Goal: Book appointment/travel/reservation

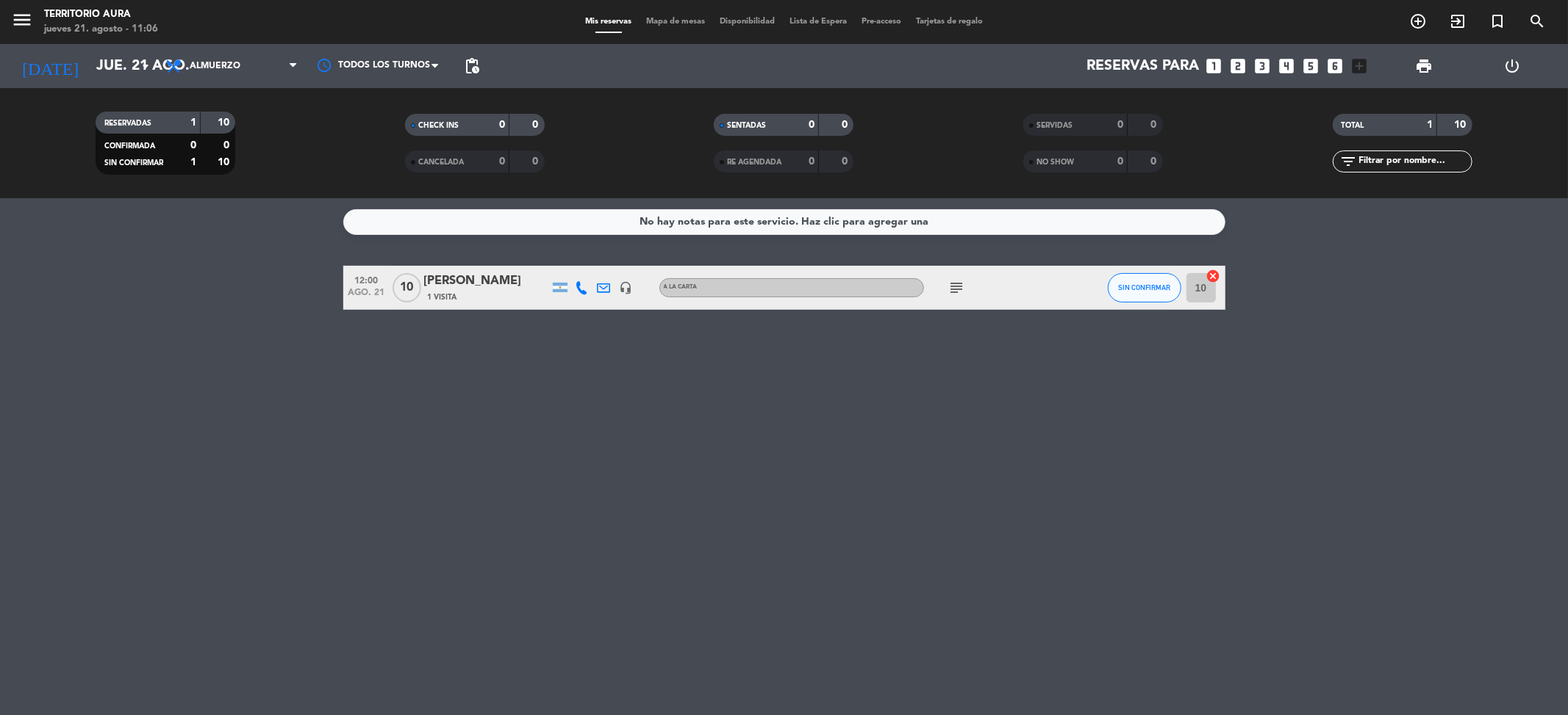
click at [839, 417] on div "No hay notas para este servicio. Haz clic para agregar una 12:00 [DATE] [PERSON…" at bounding box center [784, 457] width 1568 height 517
click at [263, 54] on span "Almuerzo" at bounding box center [232, 66] width 147 height 32
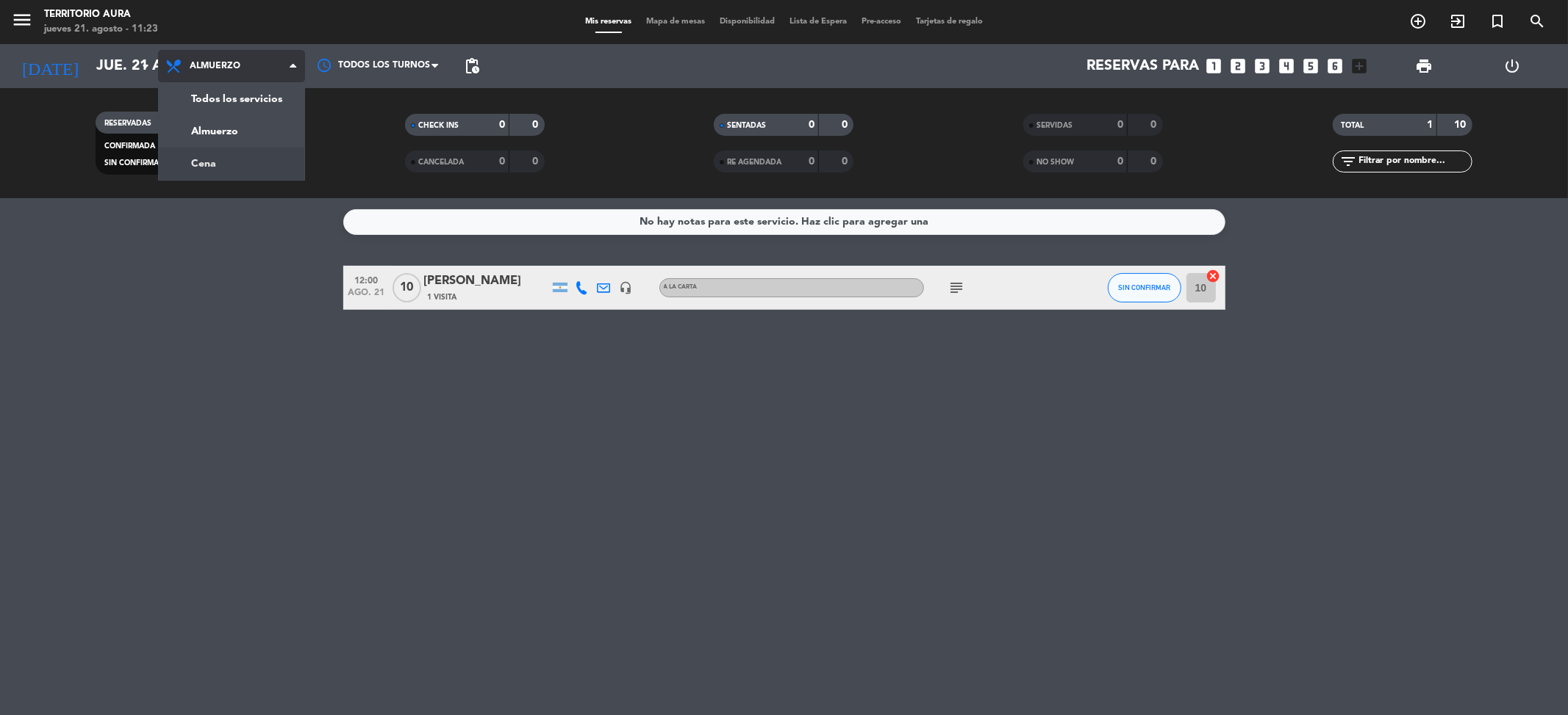
click at [267, 171] on div "menu TERRITORIO AURA [DATE] 21. agosto - 11:23 Mis reservas Mapa de mesas Dispo…" at bounding box center [784, 99] width 1568 height 199
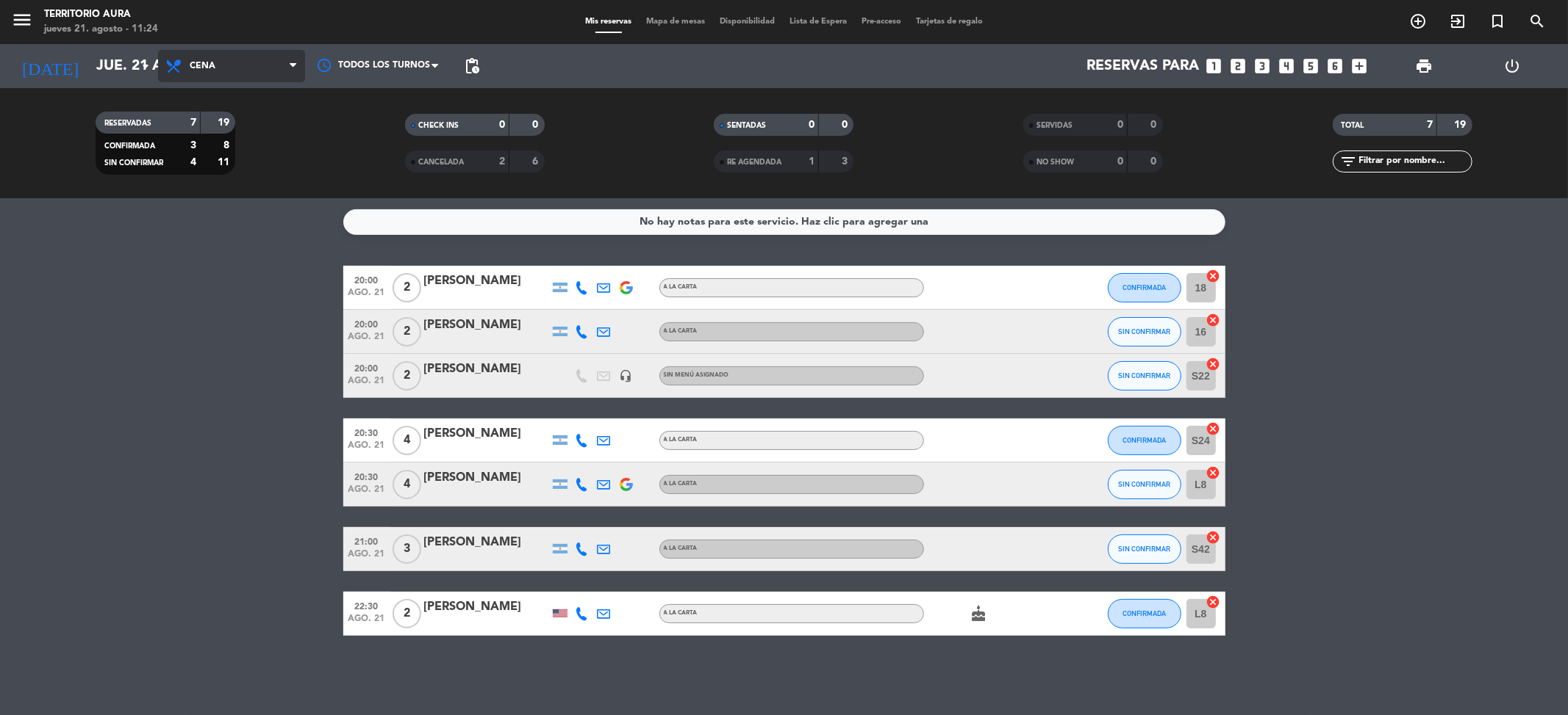
click at [214, 69] on span "Cena" at bounding box center [202, 66] width 26 height 11
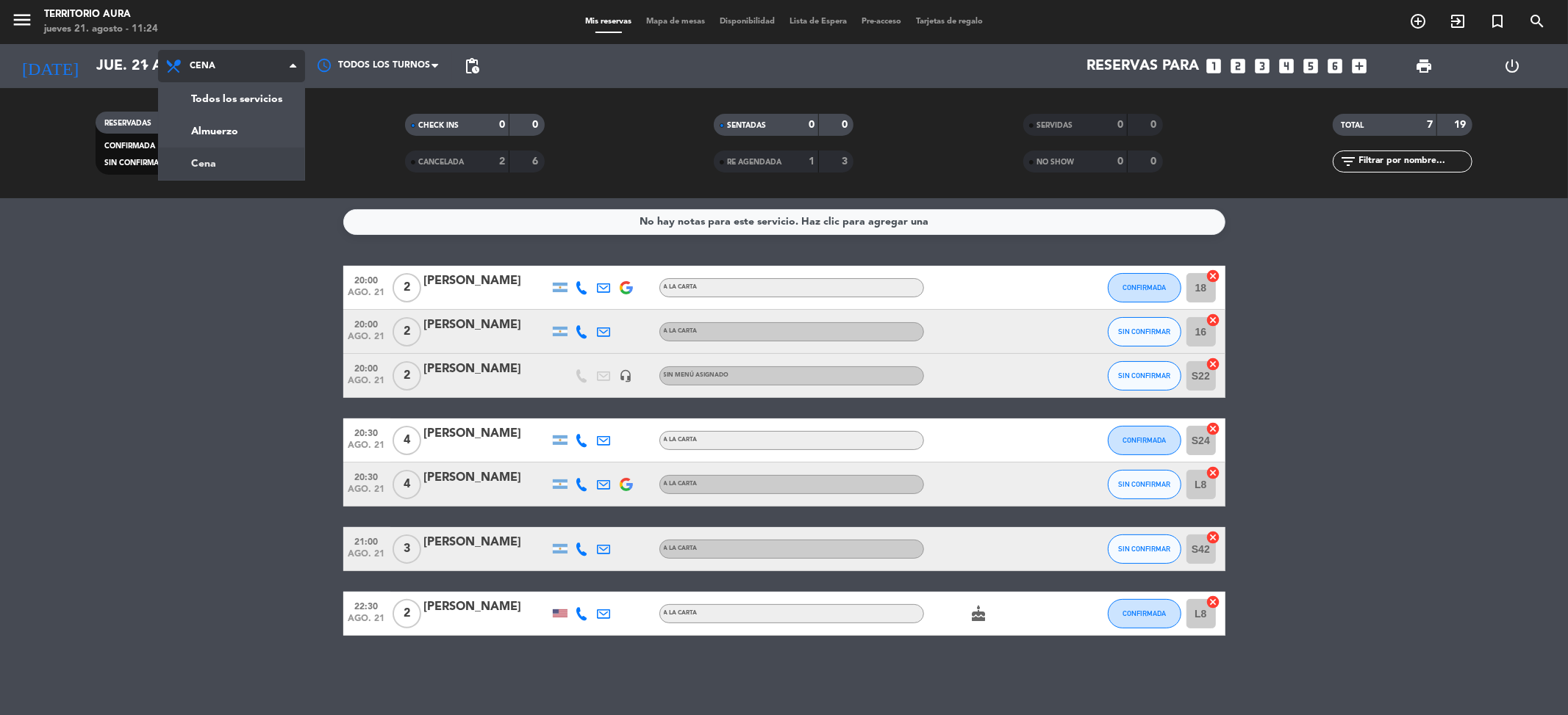
click at [214, 69] on span "Cena" at bounding box center [202, 66] width 26 height 11
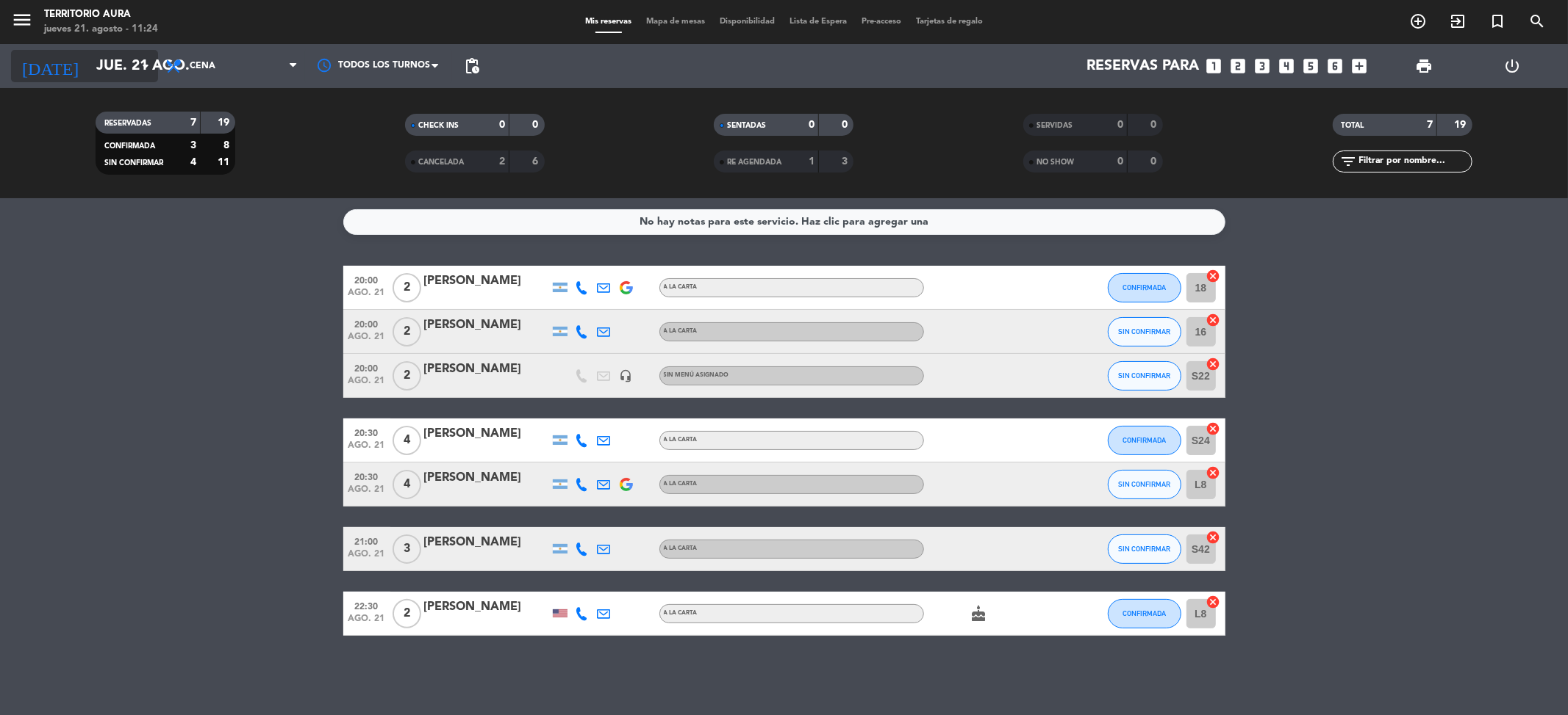
click at [109, 63] on input "jue. 21 ago." at bounding box center [182, 66] width 186 height 32
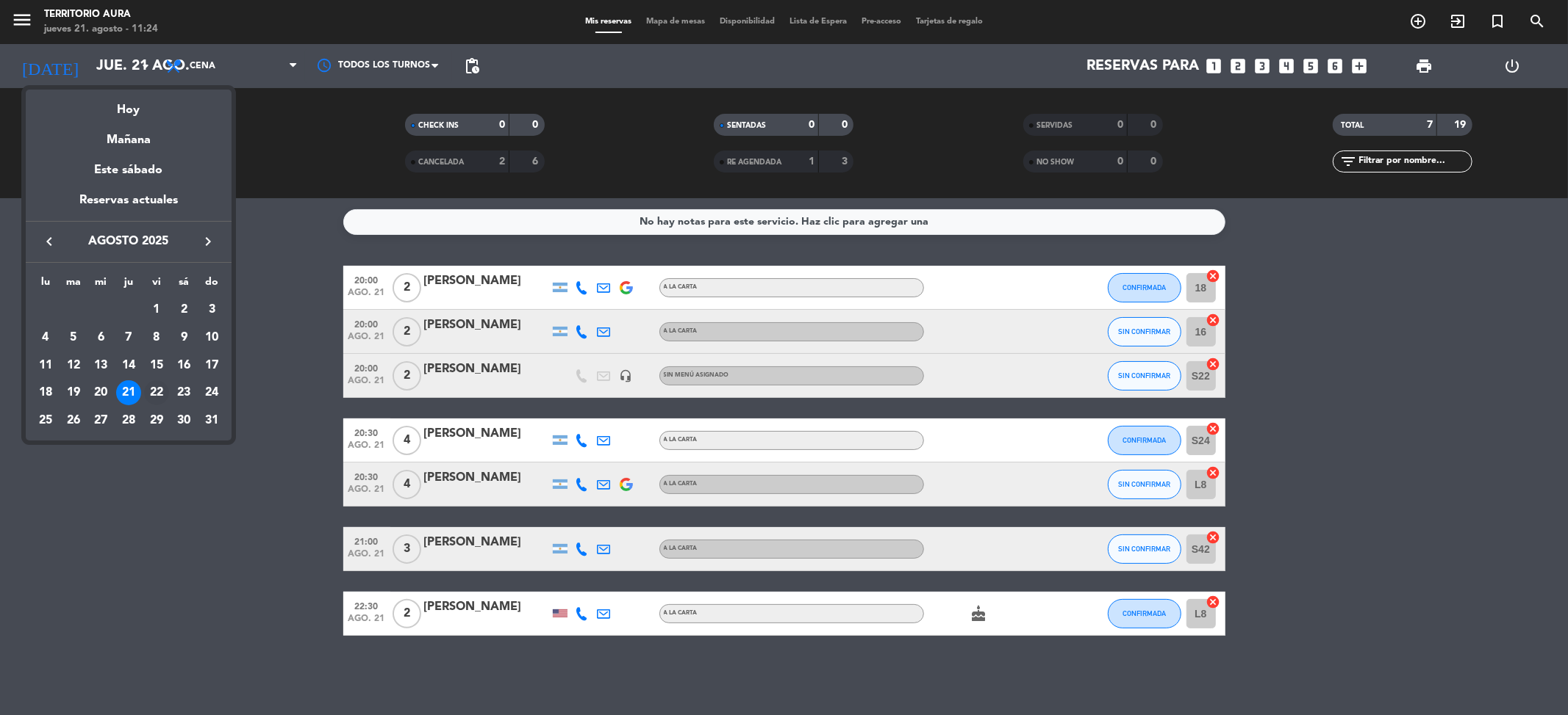
click at [156, 397] on div "22" at bounding box center [156, 393] width 25 height 25
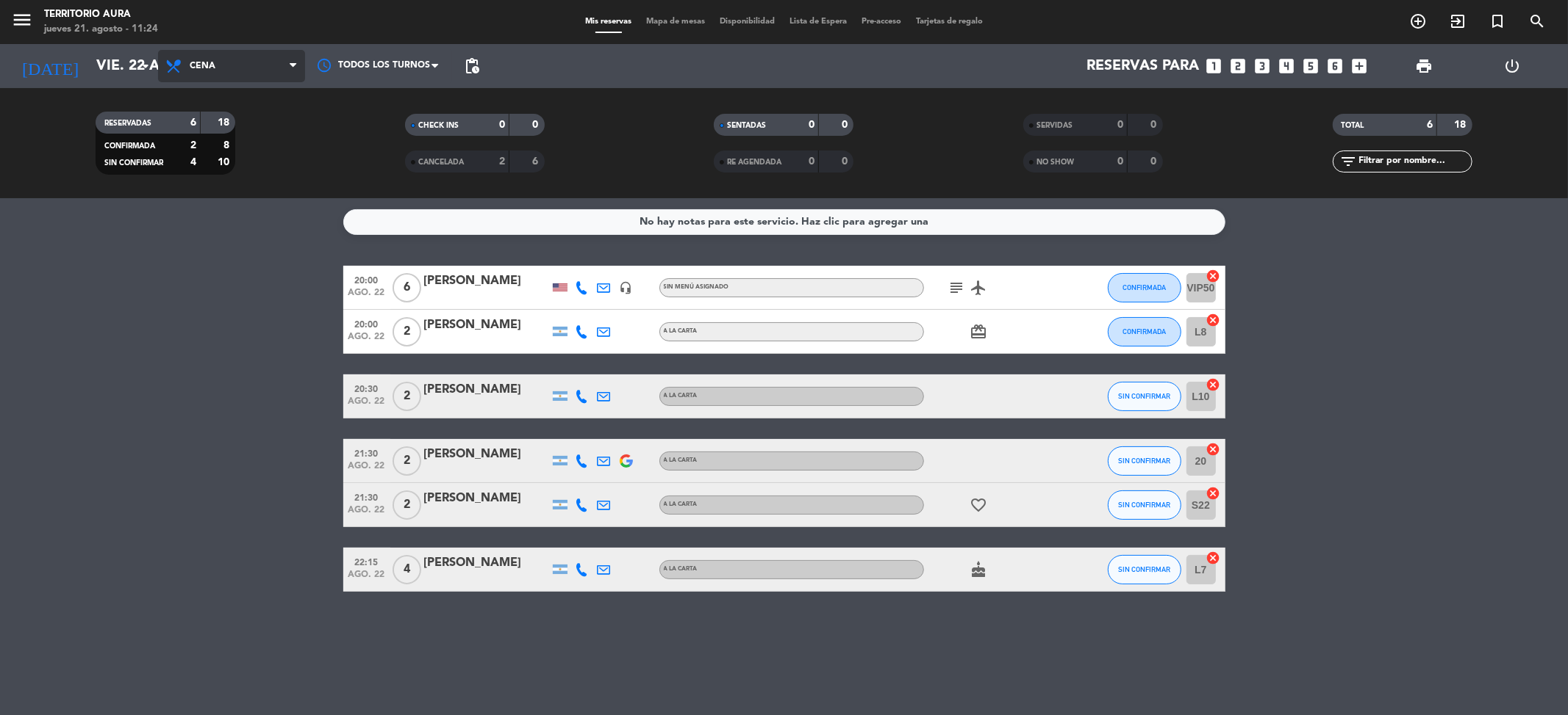
click at [292, 63] on icon at bounding box center [293, 66] width 7 height 12
click at [257, 139] on div "menu TERRITORIO AURA [DATE] 21. agosto - 11:24 Mis reservas Mapa de mesas Dispo…" at bounding box center [784, 99] width 1568 height 199
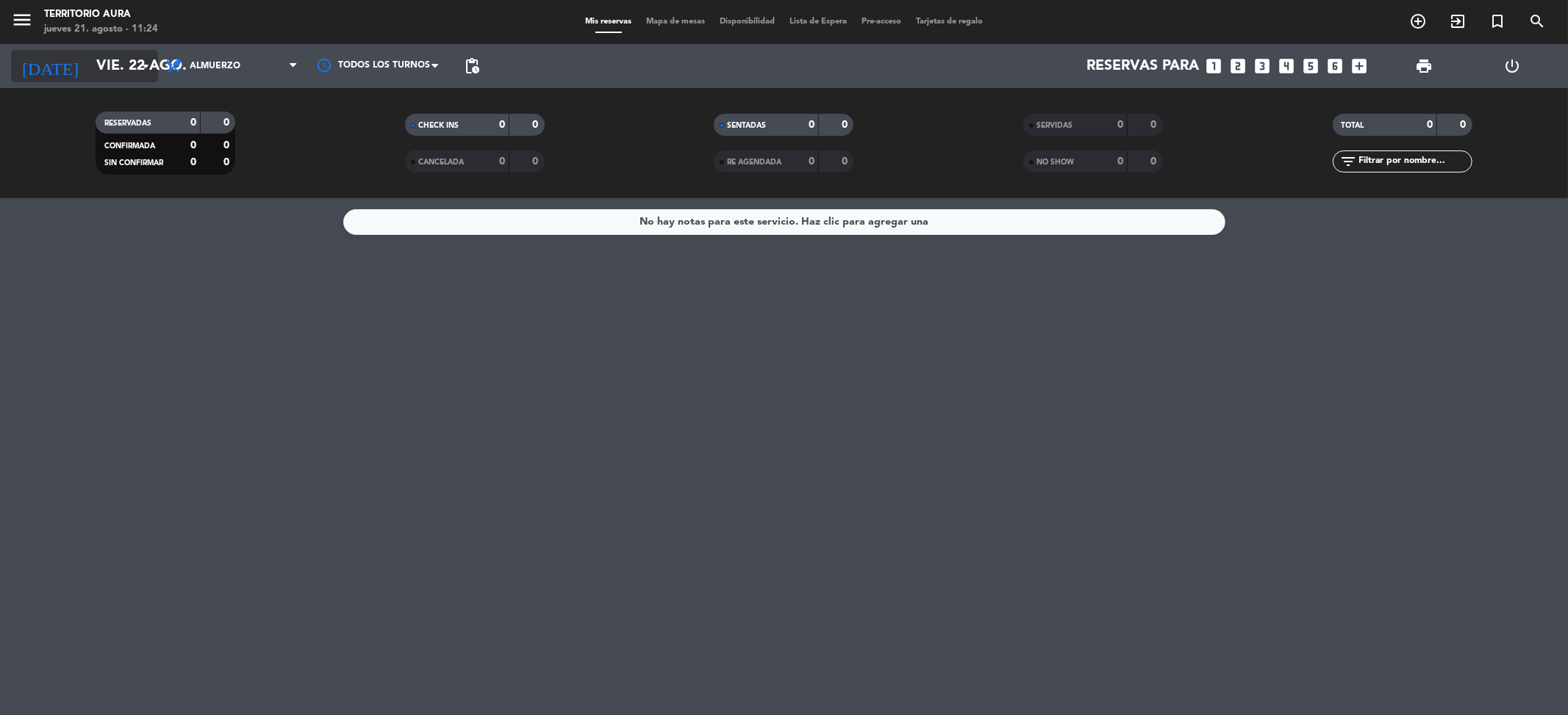
click at [132, 63] on input "vie. 22 ago." at bounding box center [182, 66] width 186 height 32
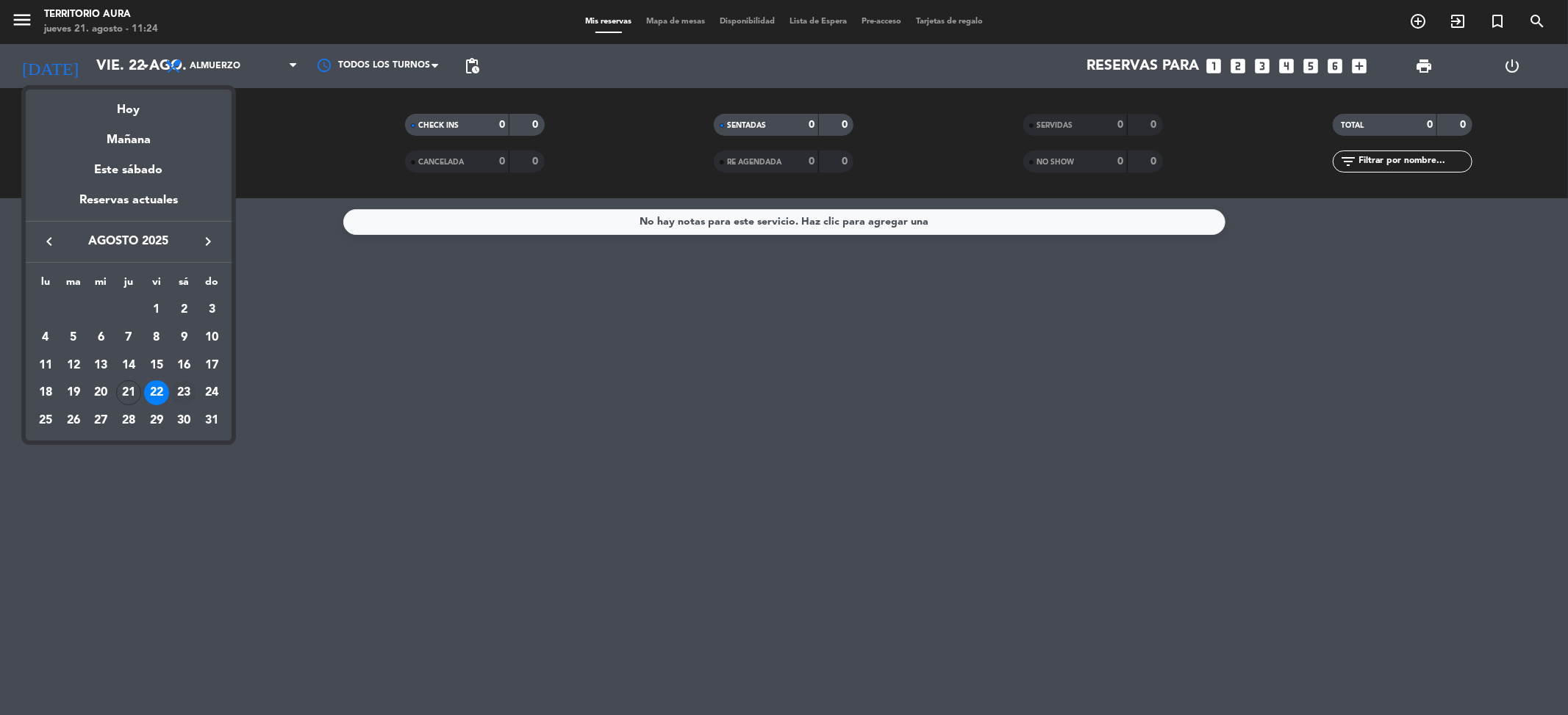
click at [180, 385] on div "23" at bounding box center [183, 393] width 25 height 25
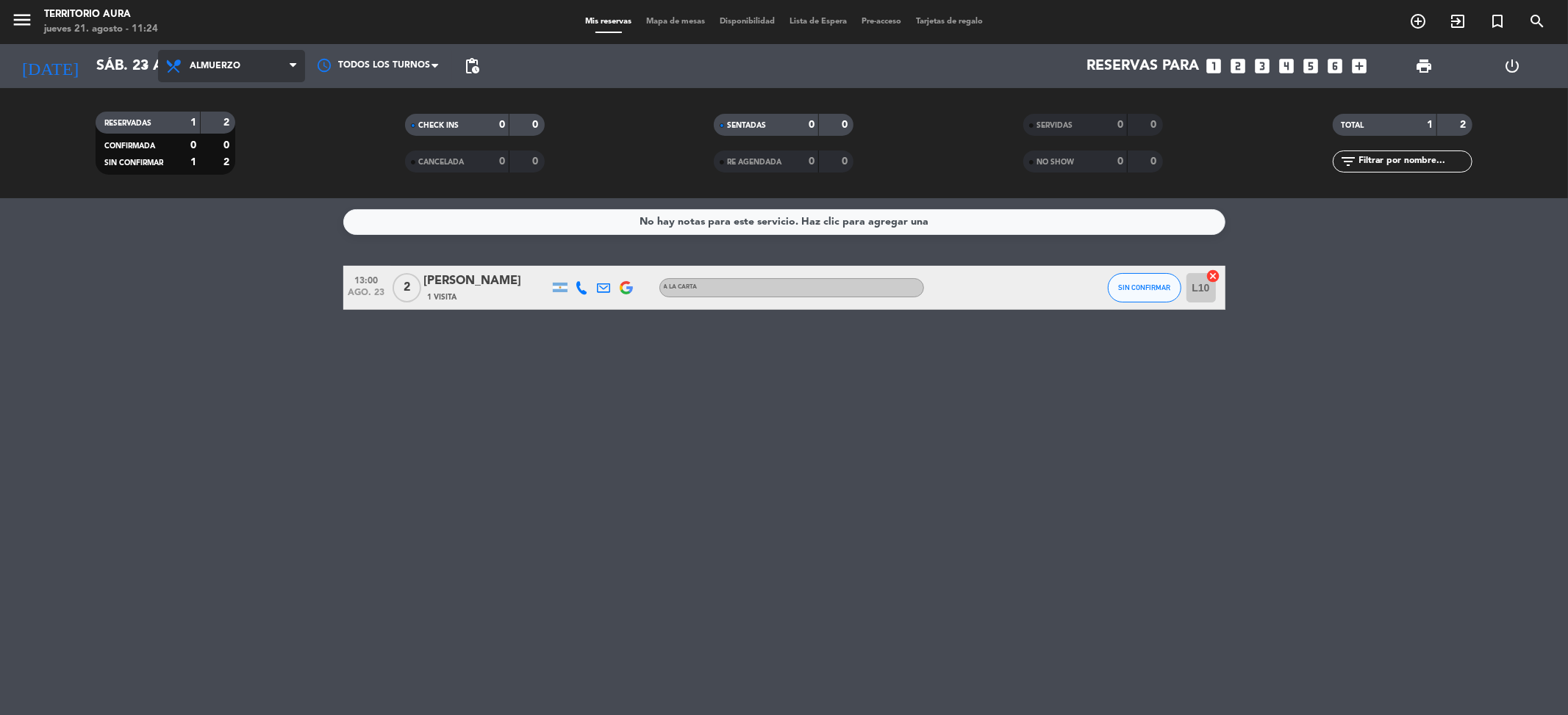
click at [220, 81] on span "Almuerzo" at bounding box center [232, 66] width 147 height 32
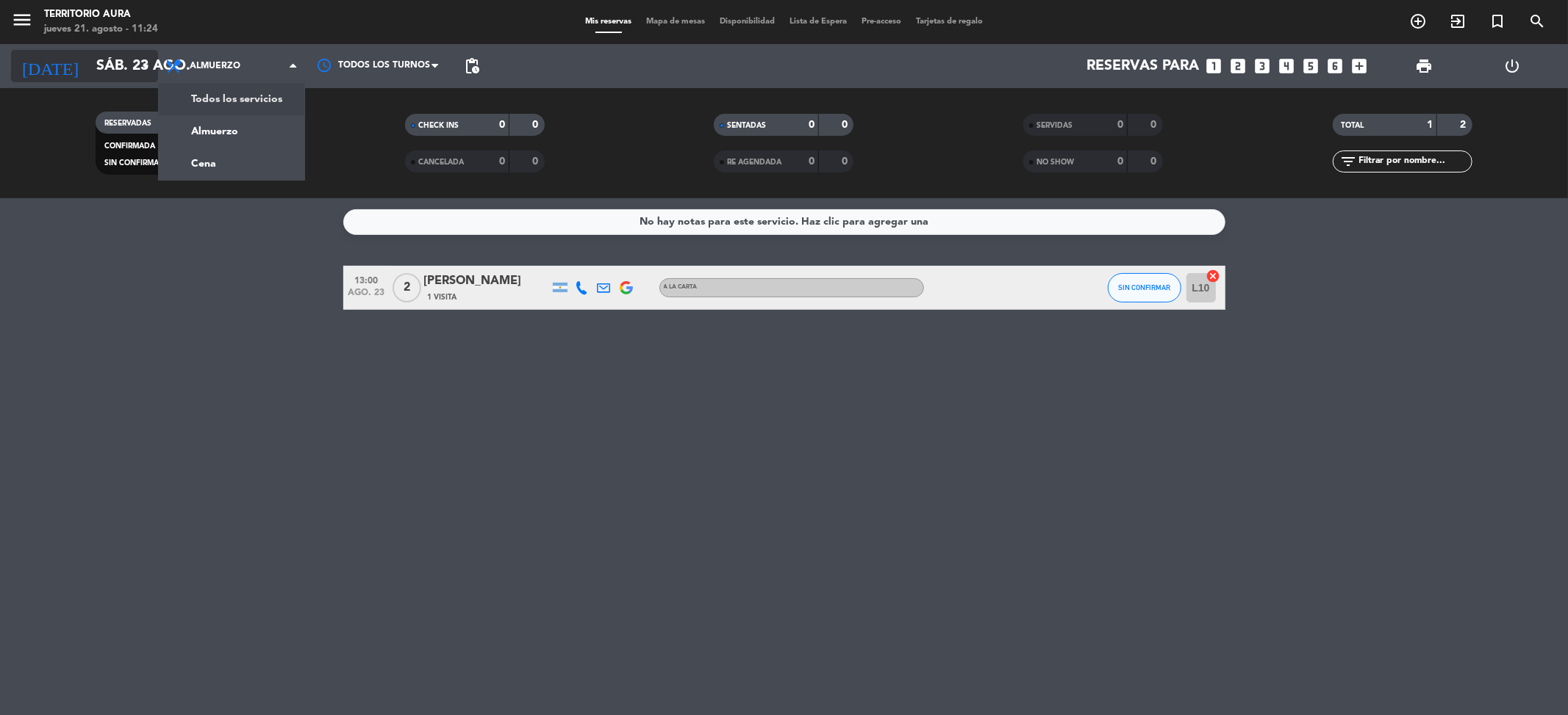
click at [147, 67] on icon "arrow_drop_down" at bounding box center [146, 66] width 17 height 17
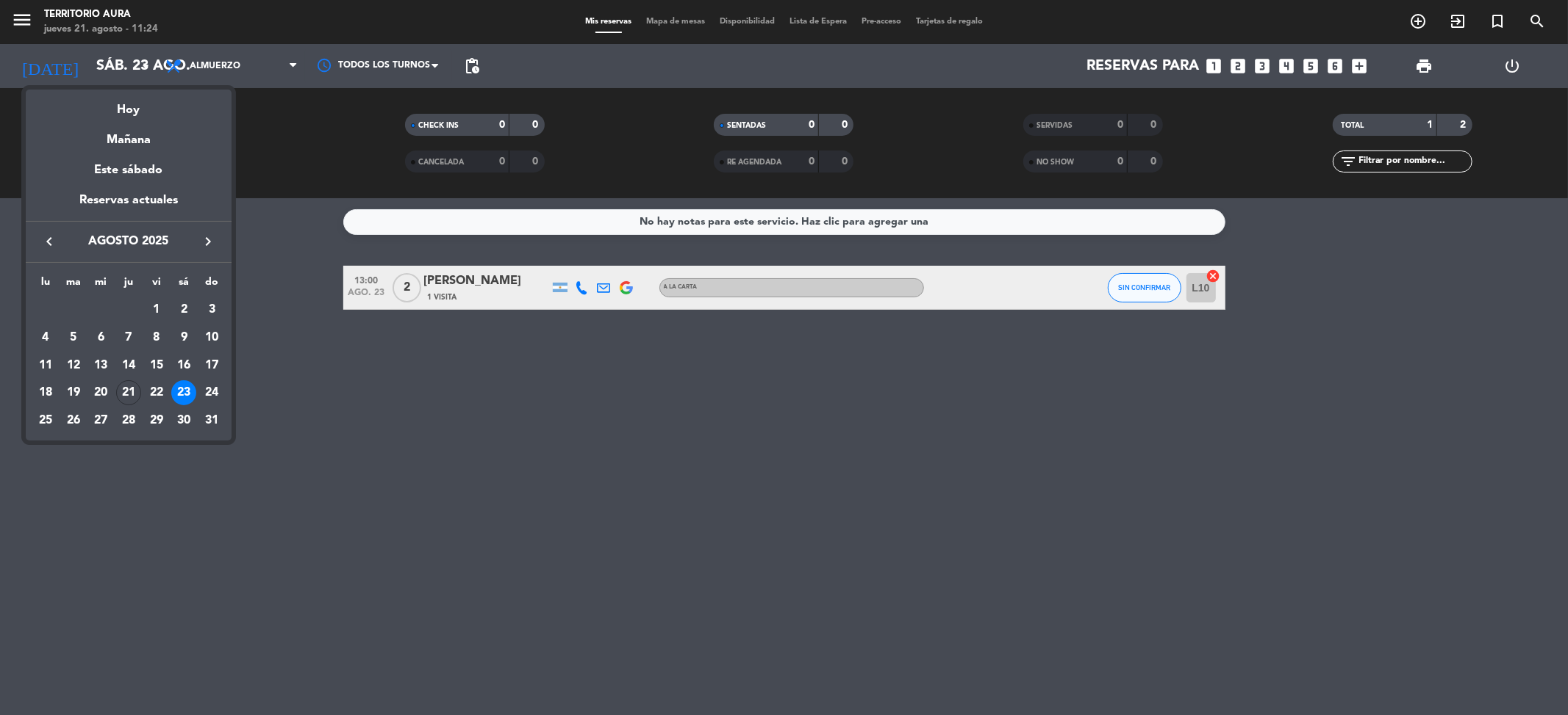
click at [201, 69] on div at bounding box center [784, 357] width 1568 height 715
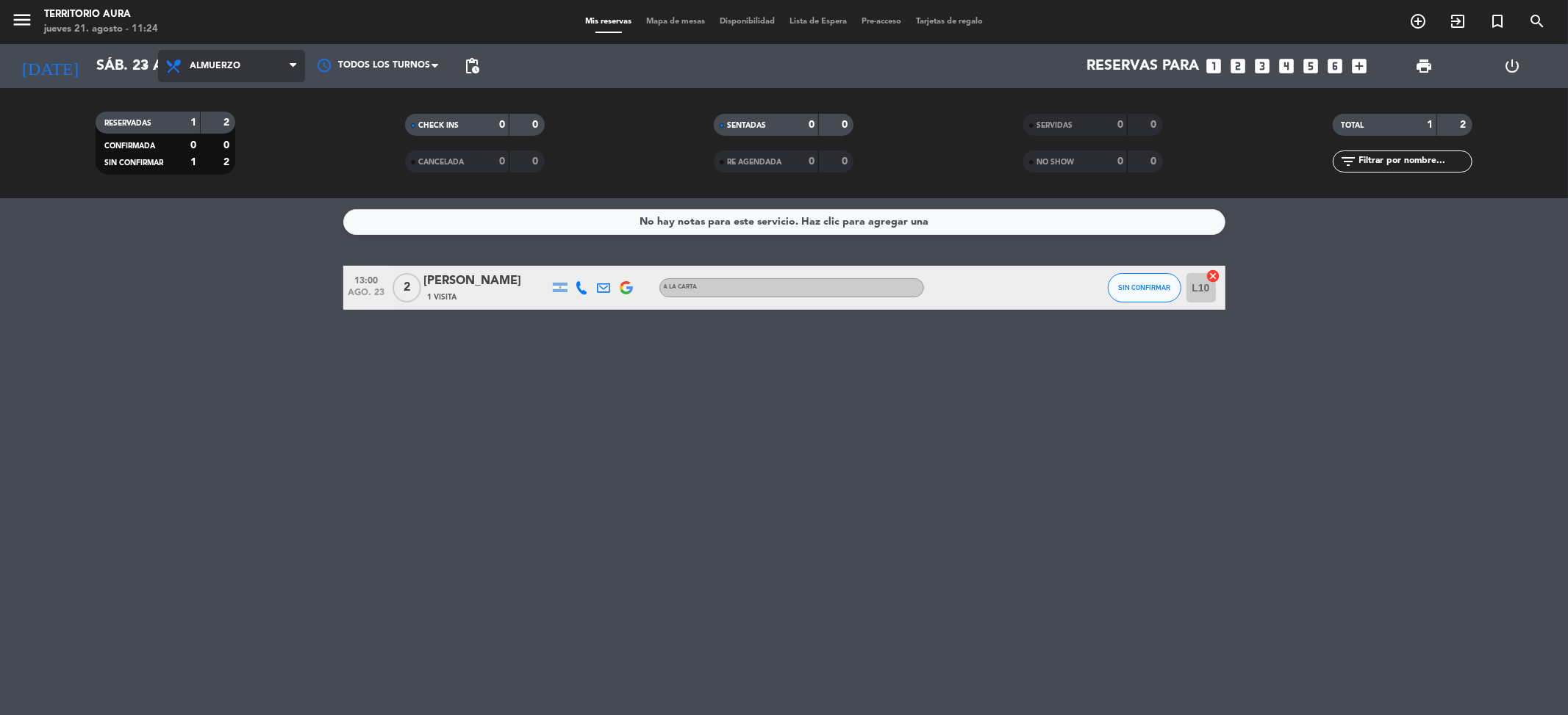
click at [203, 68] on span "Almuerzo" at bounding box center [214, 66] width 51 height 11
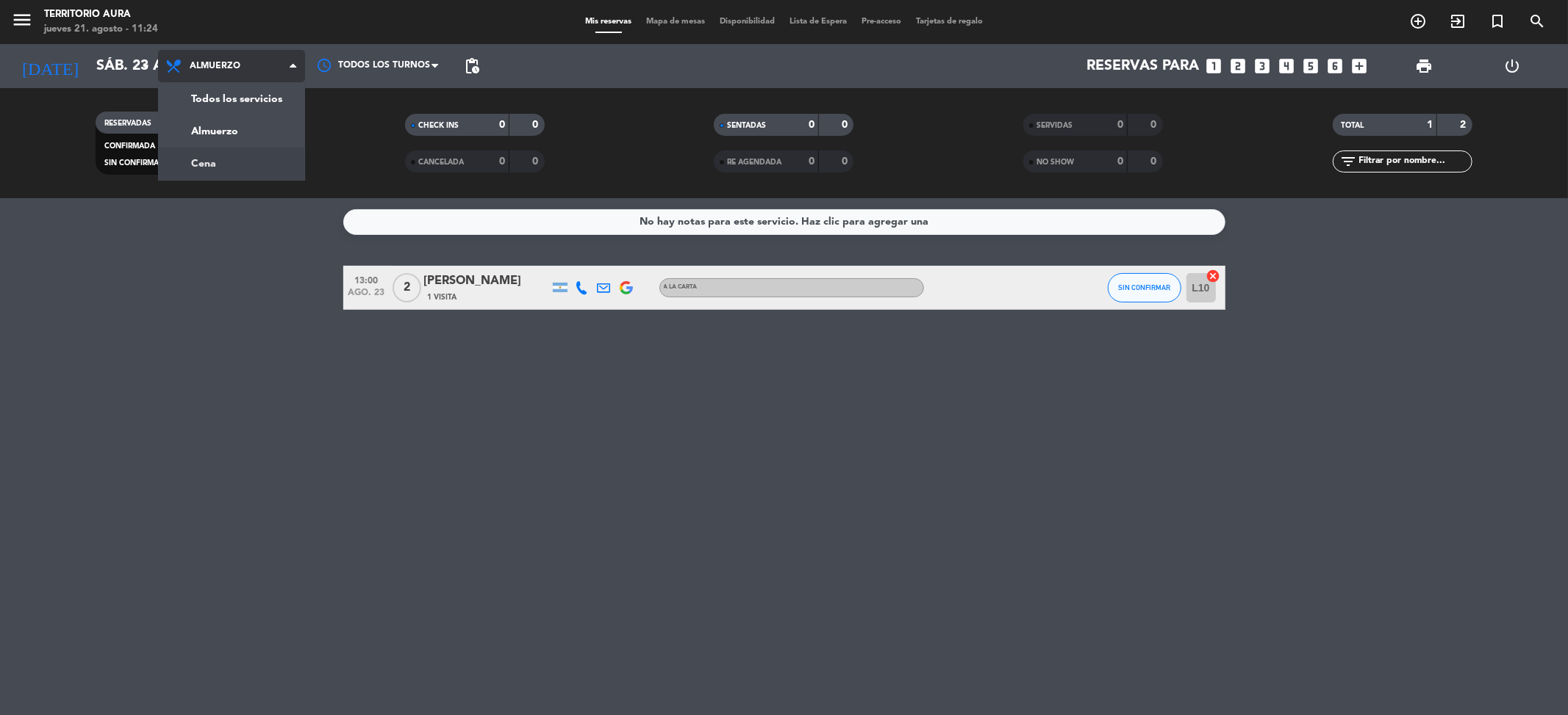
click at [254, 158] on div "menu TERRITORIO AURA [DATE] 21. agosto - 11:24 Mis reservas Mapa de mesas Dispo…" at bounding box center [784, 99] width 1568 height 199
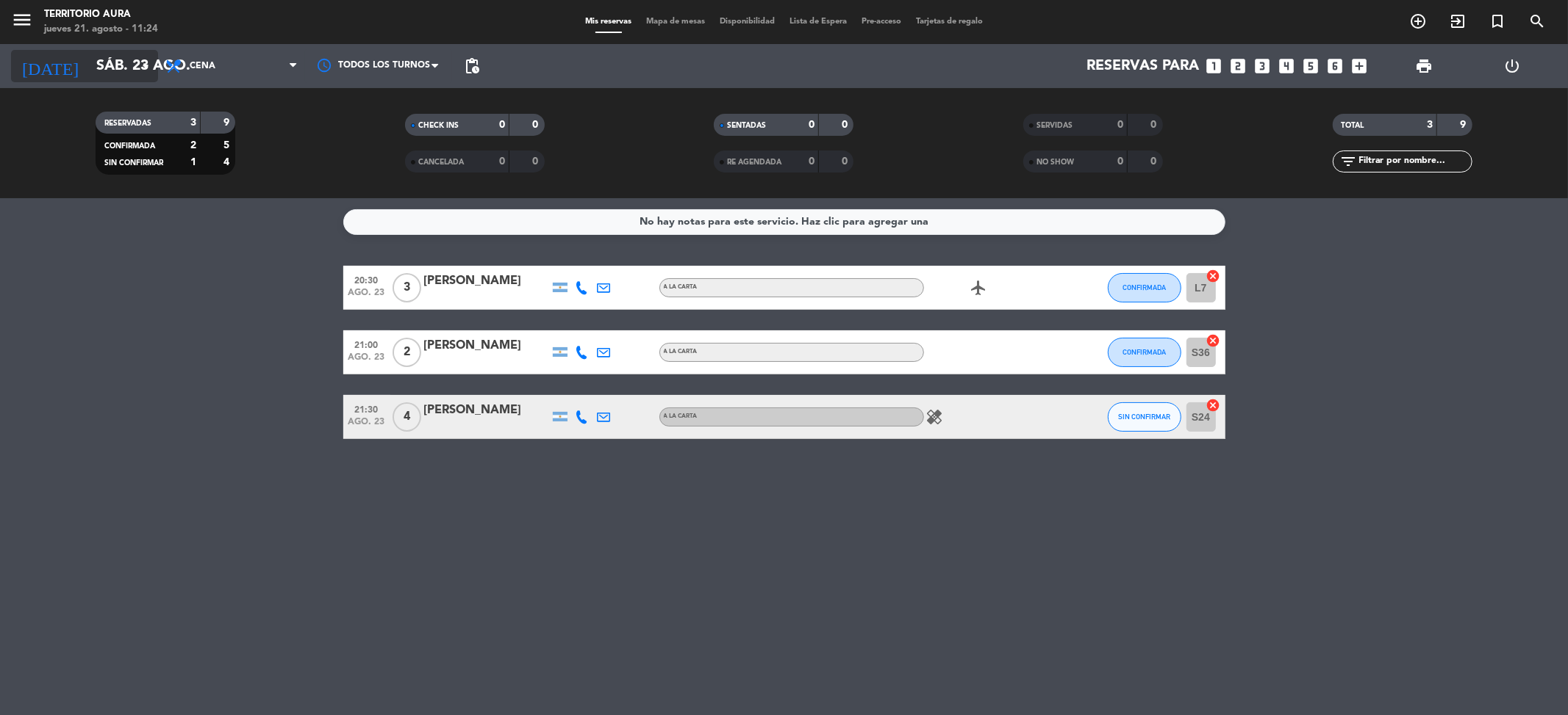
click at [134, 74] on input "sáb. 23 ago." at bounding box center [182, 66] width 186 height 32
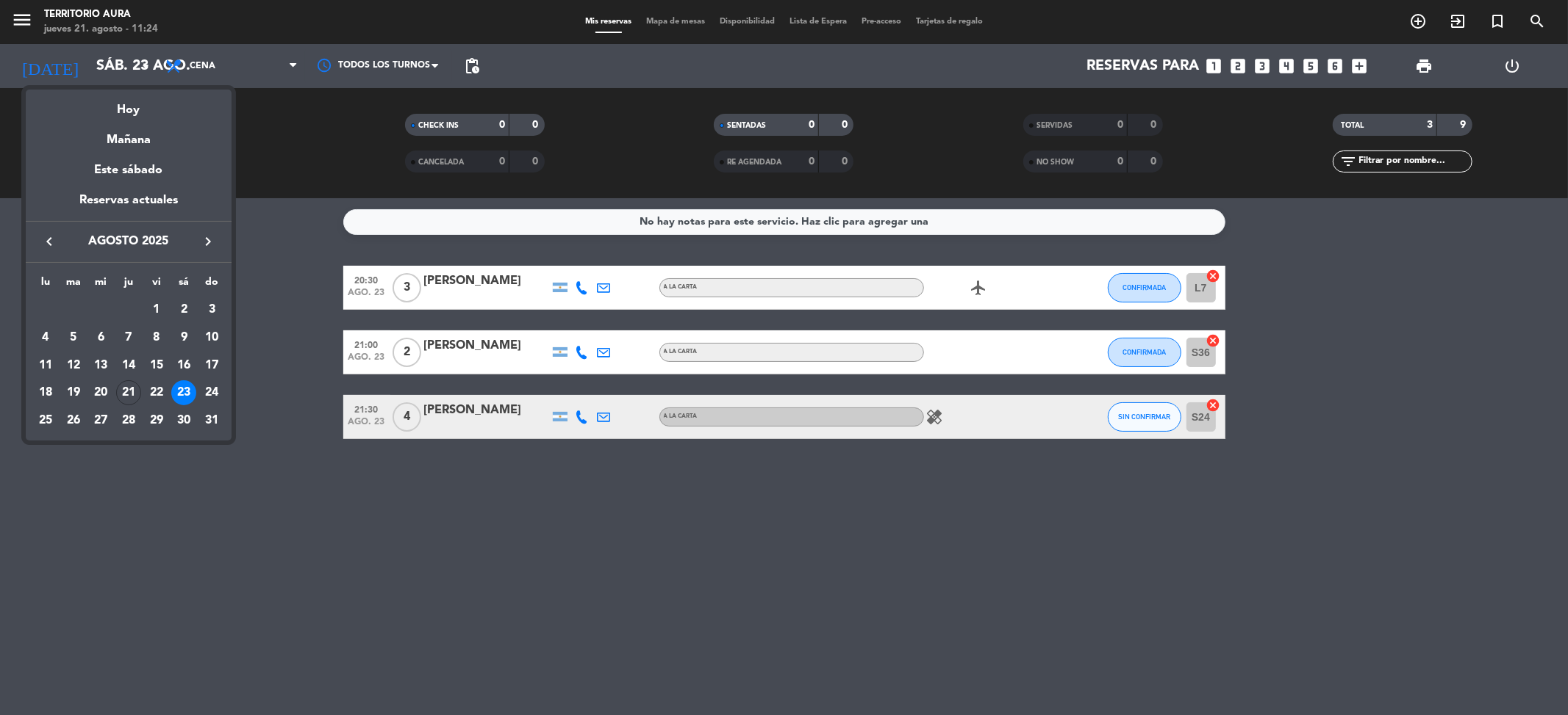
click at [205, 383] on div "24" at bounding box center [211, 393] width 25 height 25
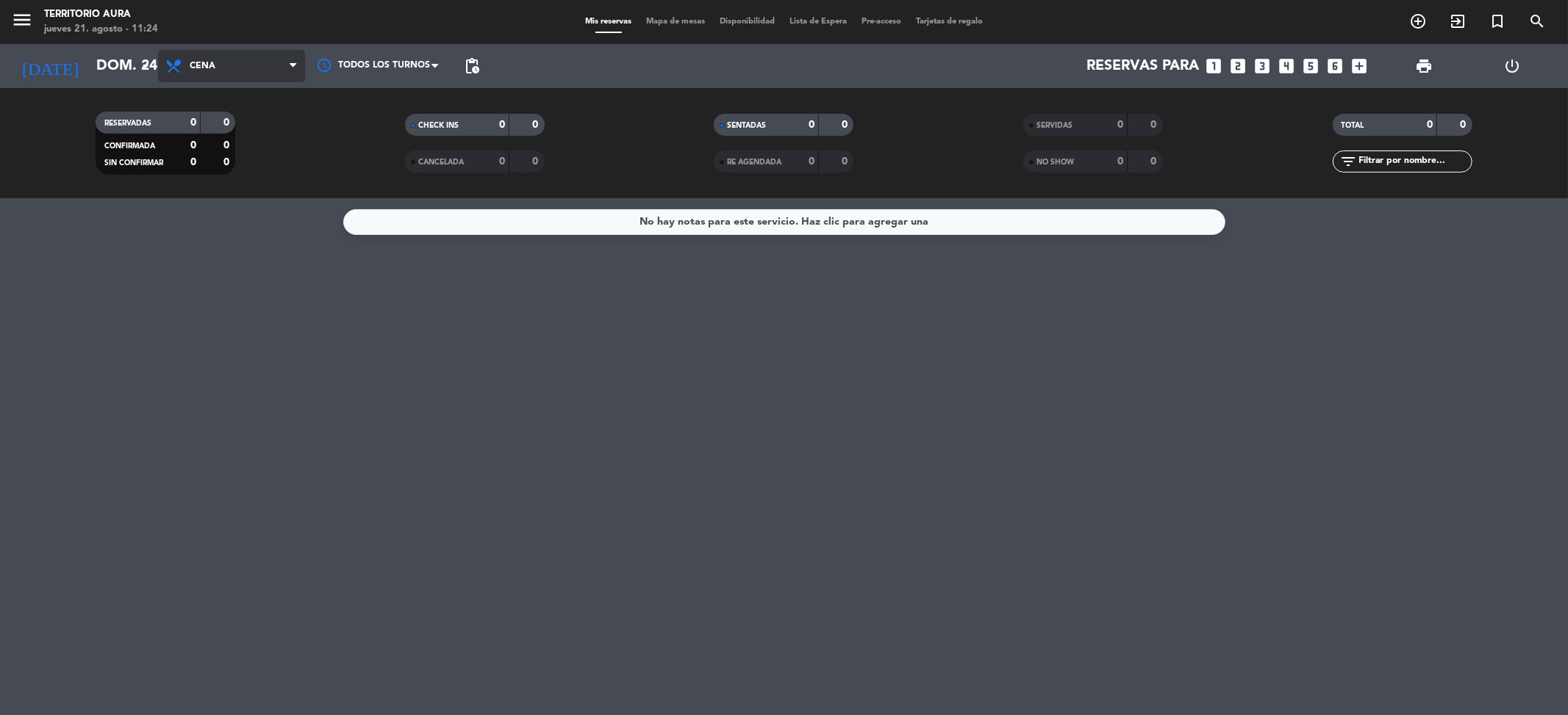
click at [290, 65] on icon at bounding box center [293, 66] width 7 height 12
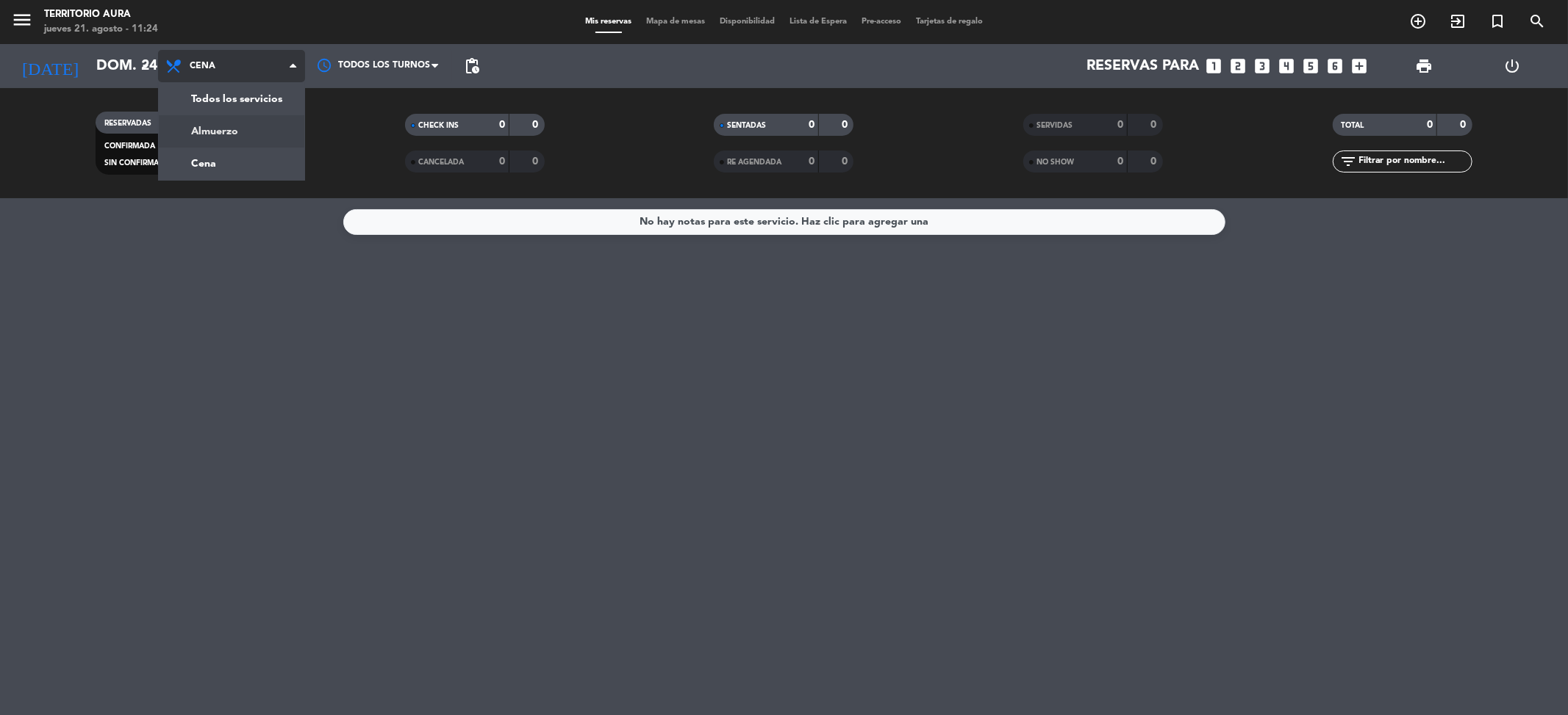
click at [244, 130] on div "menu TERRITORIO AURA [DATE] 21. agosto - 11:24 Mis reservas Mapa de mesas Dispo…" at bounding box center [784, 99] width 1568 height 199
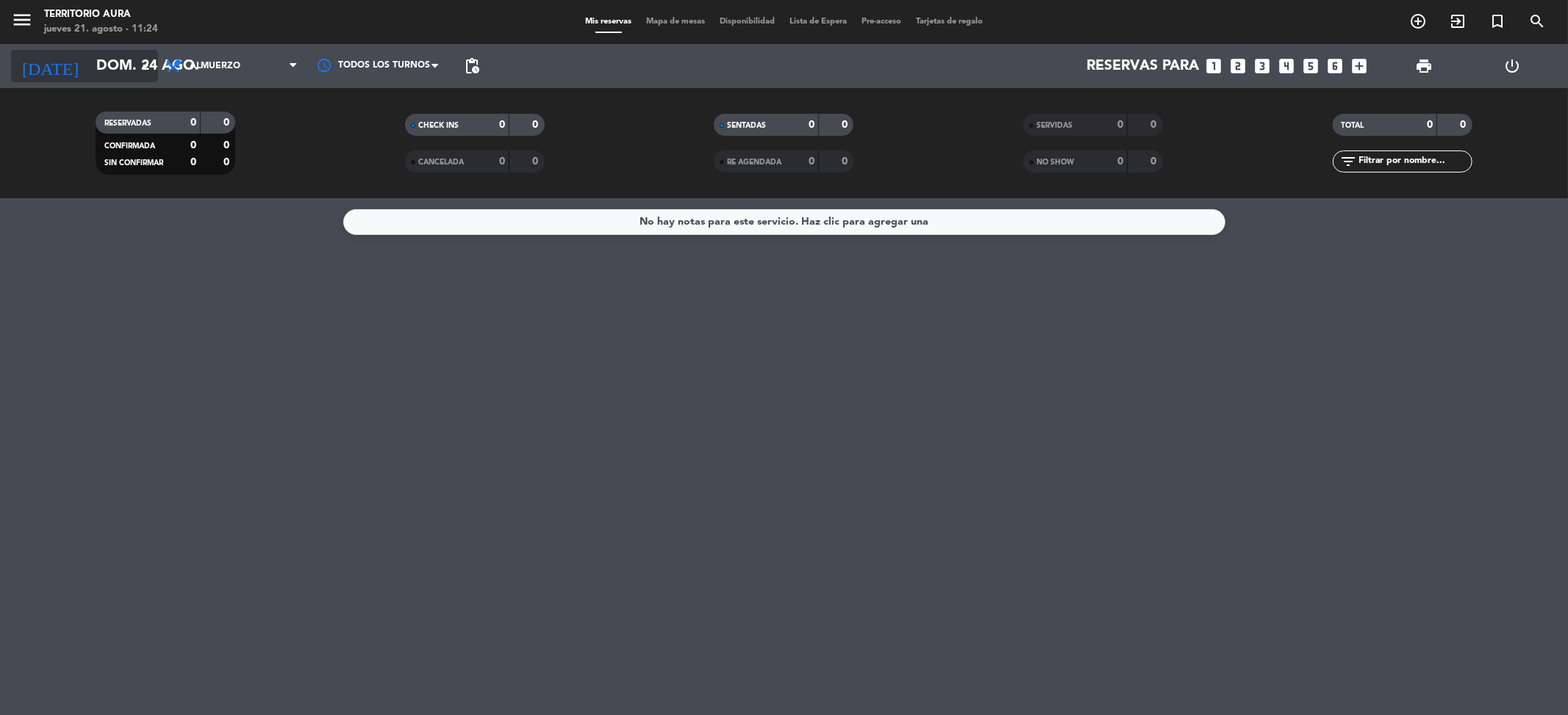
click at [150, 57] on icon "arrow_drop_down" at bounding box center [146, 66] width 17 height 17
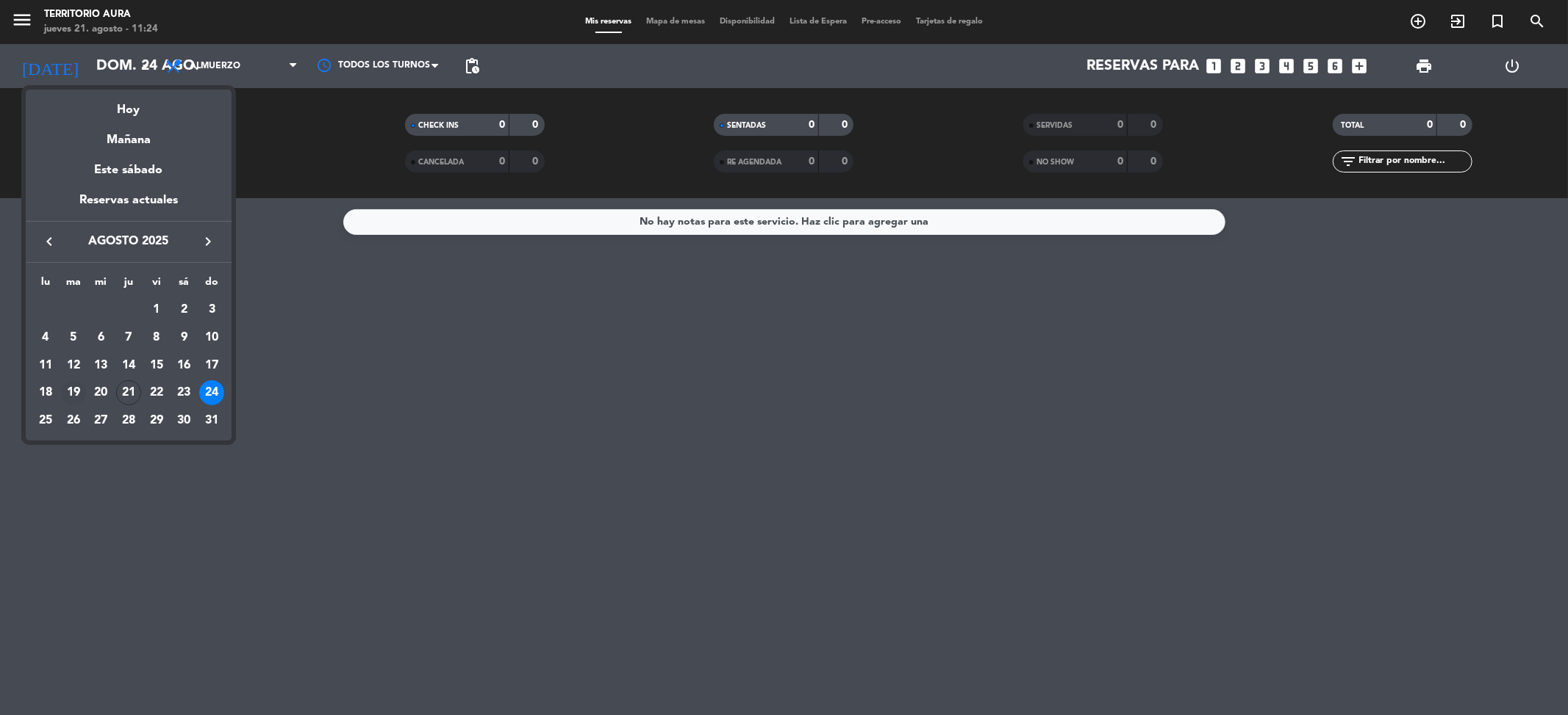
click at [76, 395] on div "19" at bounding box center [73, 393] width 25 height 25
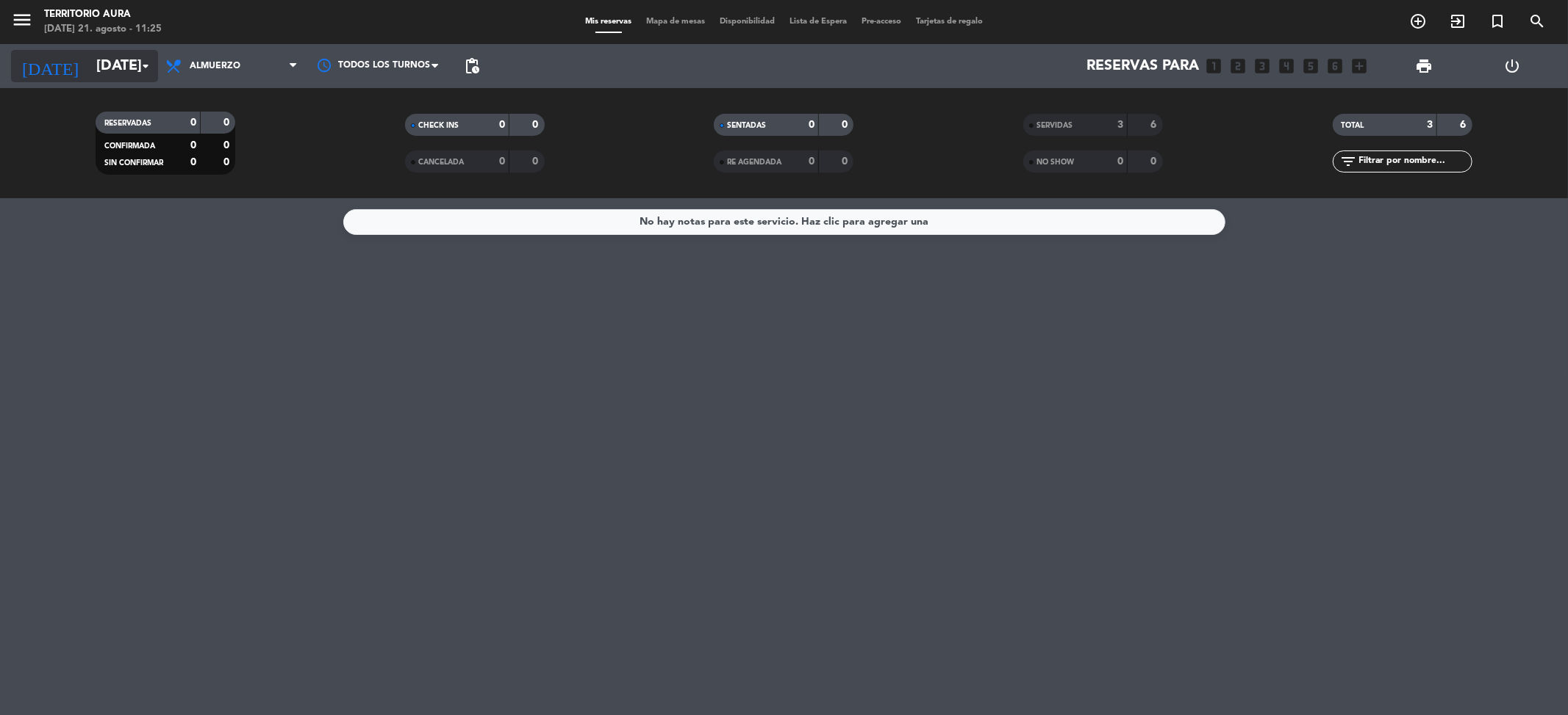
click at [122, 63] on input "[DATE]" at bounding box center [182, 66] width 186 height 32
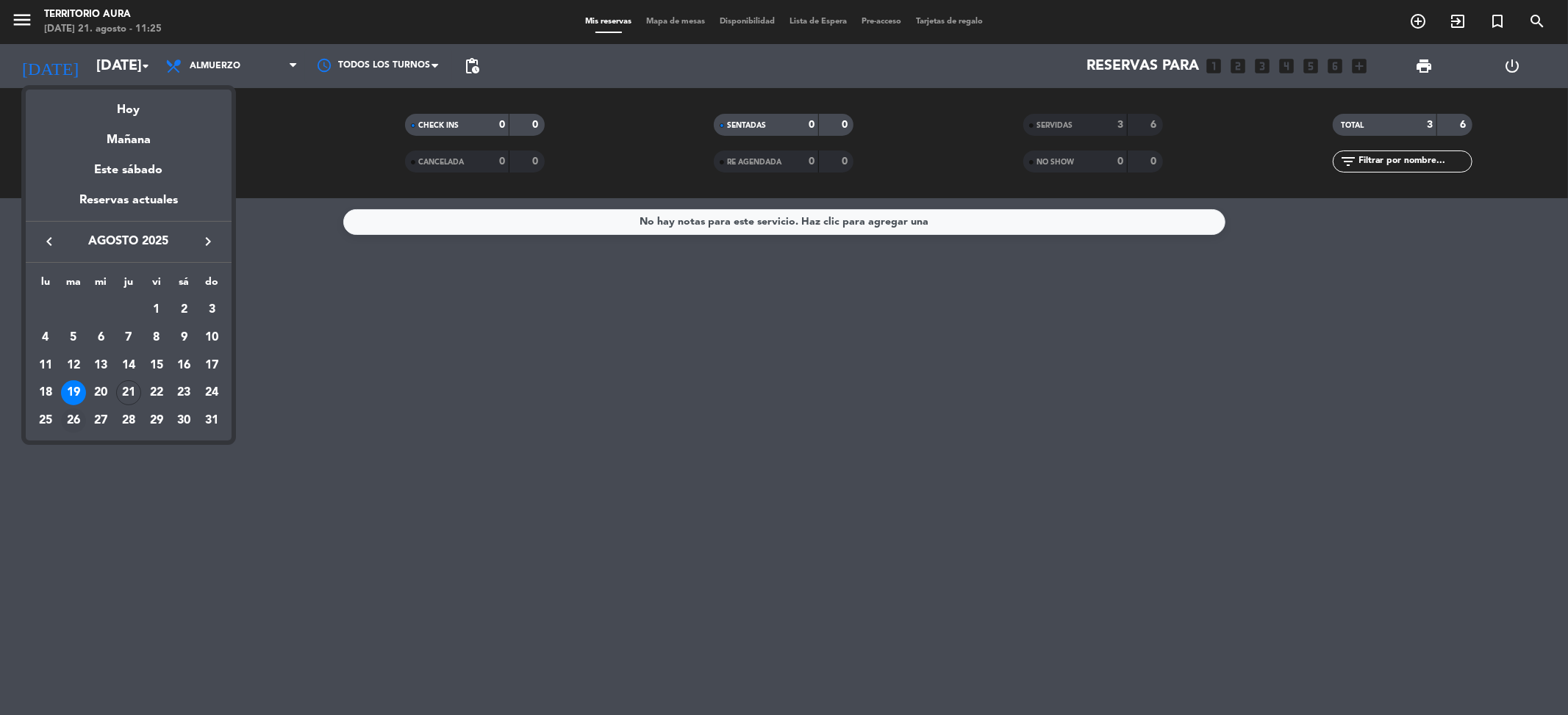
click at [68, 422] on div "26" at bounding box center [73, 421] width 25 height 25
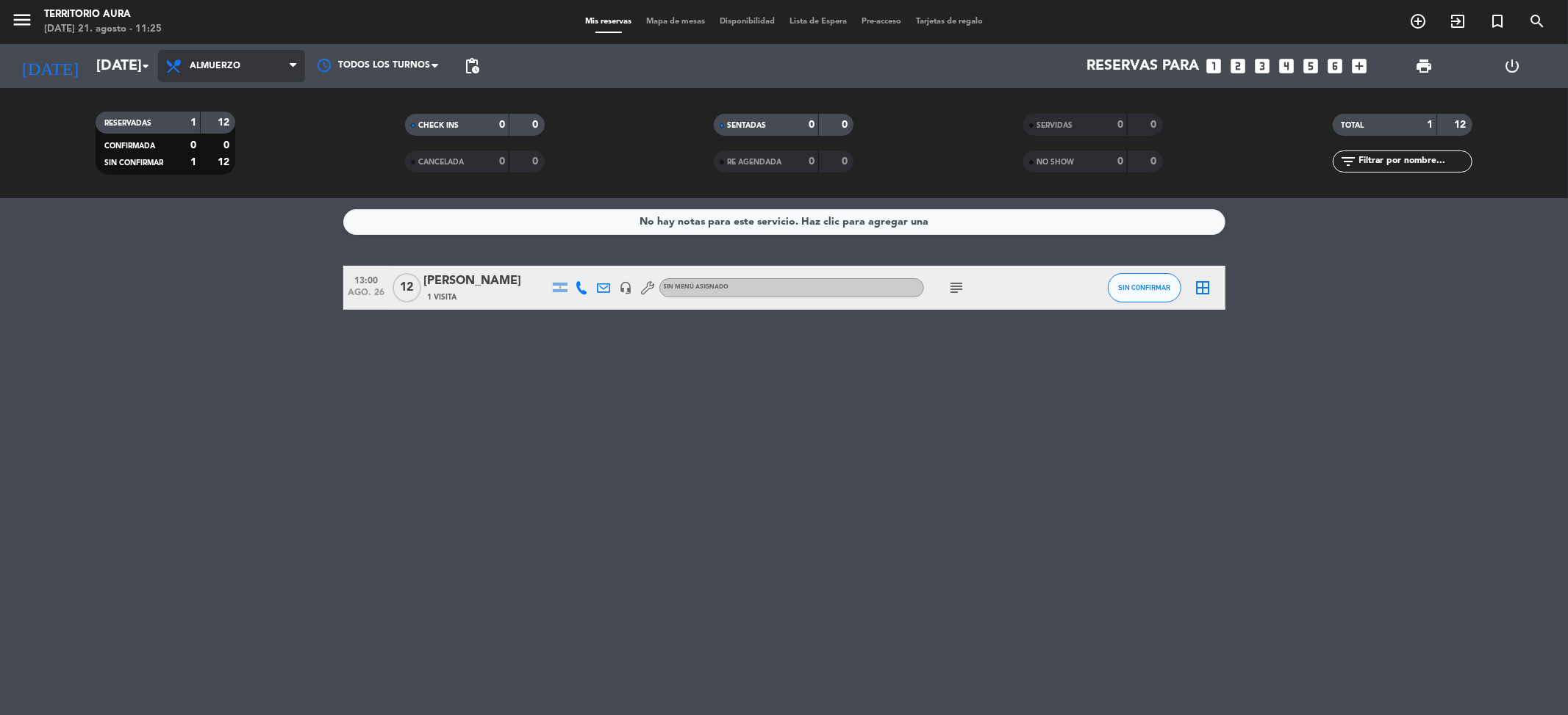
click at [284, 59] on span "Almuerzo" at bounding box center [232, 66] width 147 height 32
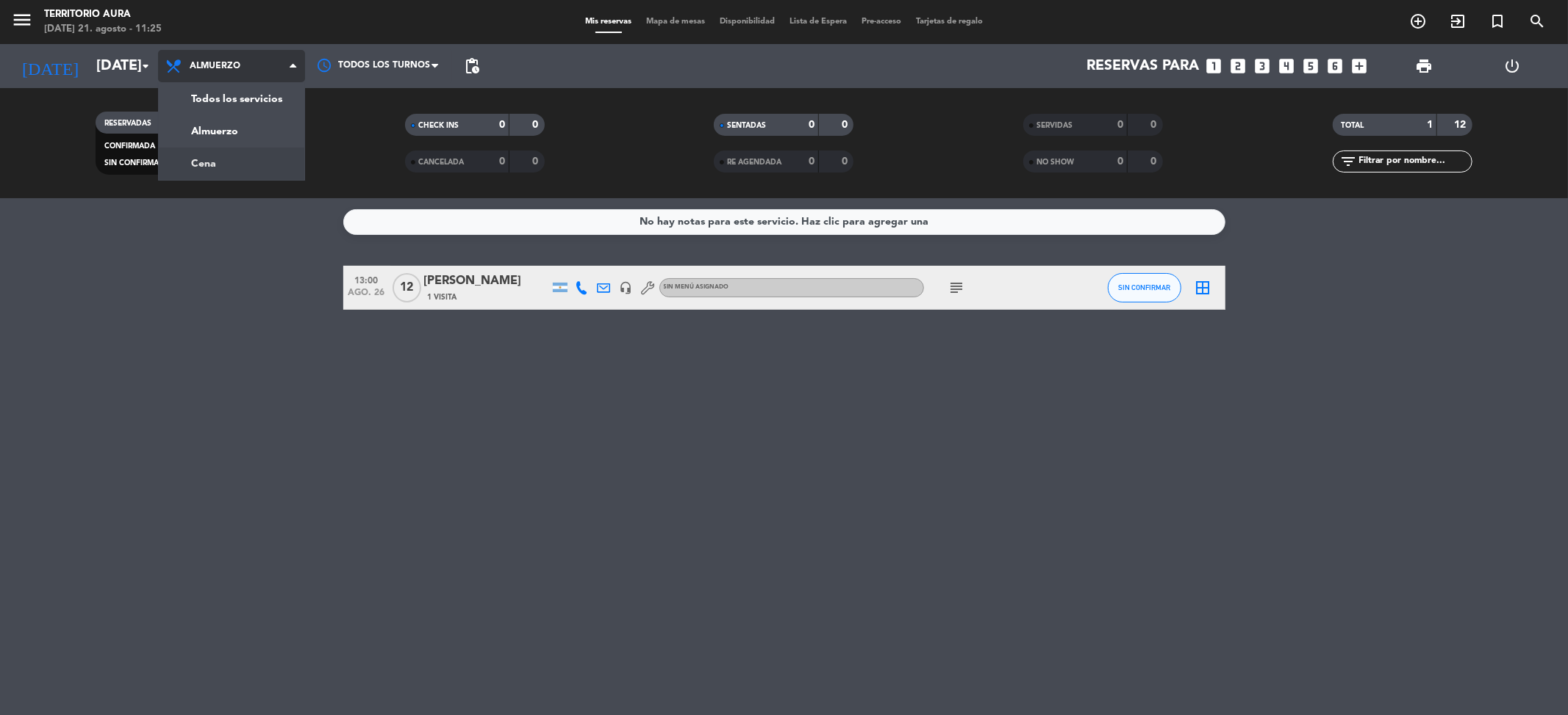
click at [210, 153] on div "menu TERRITORIO AURA [DATE] 21. agosto - 11:25 Mis reservas Mapa de mesas Dispo…" at bounding box center [784, 99] width 1568 height 199
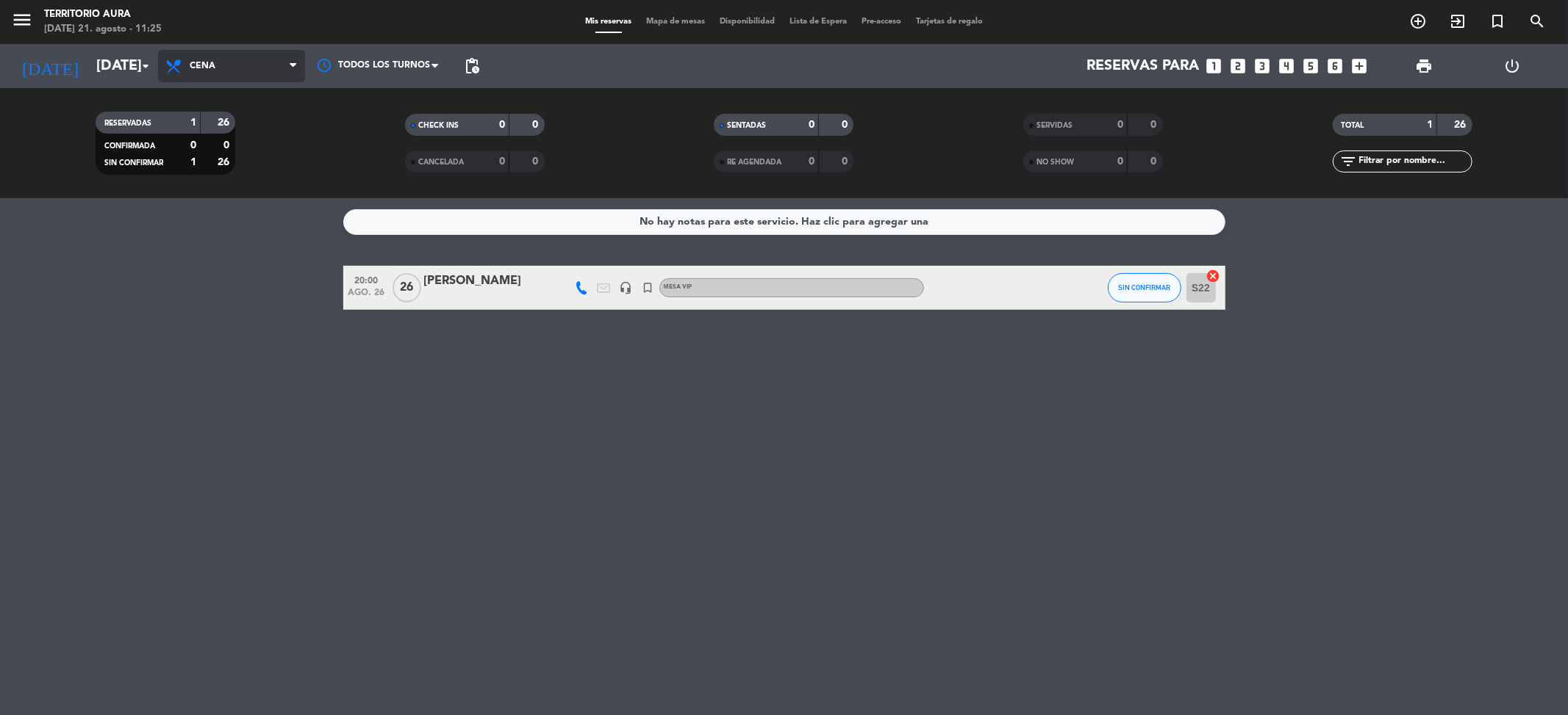
click at [282, 77] on span "Cena" at bounding box center [232, 66] width 147 height 32
click at [137, 69] on icon "arrow_drop_down" at bounding box center [146, 66] width 17 height 17
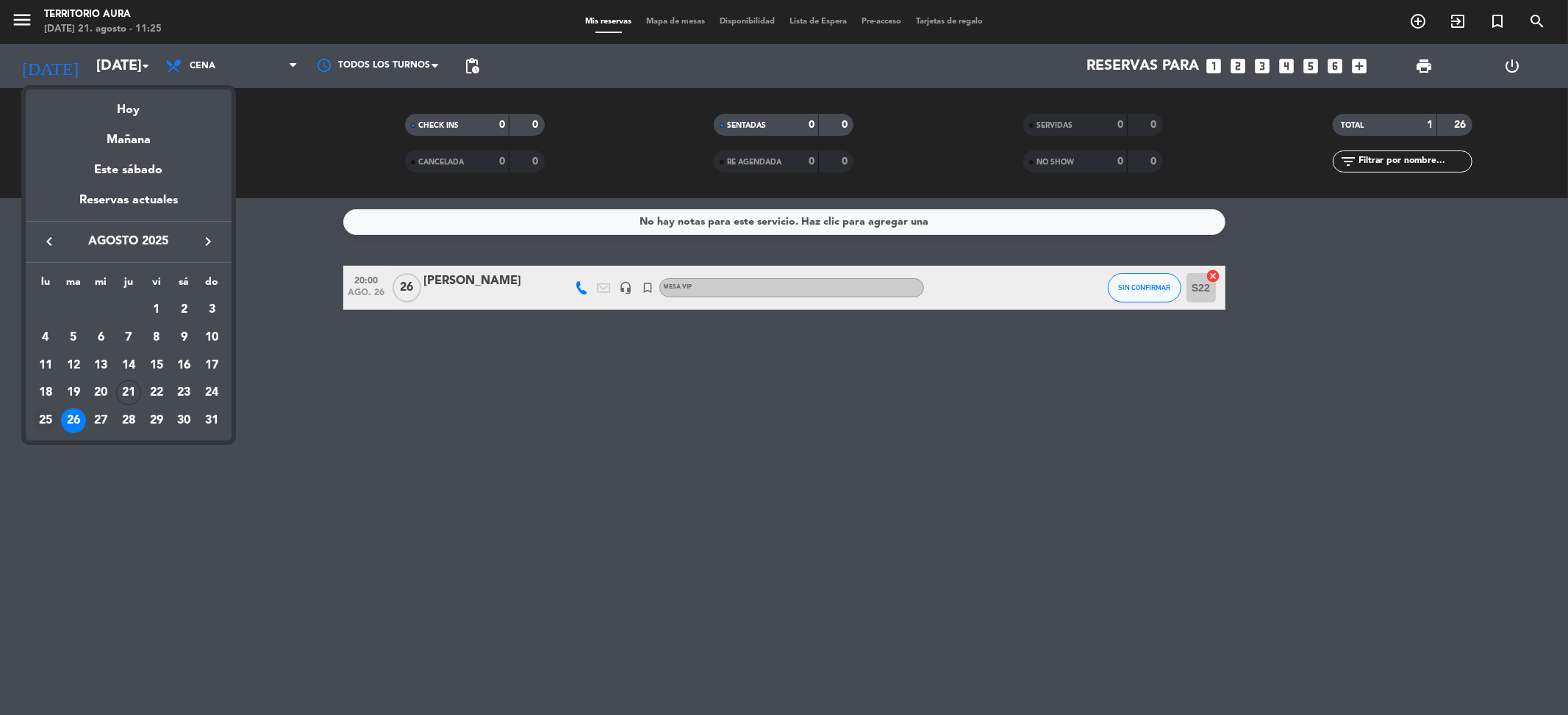
click at [39, 421] on div "25" at bounding box center [45, 421] width 25 height 25
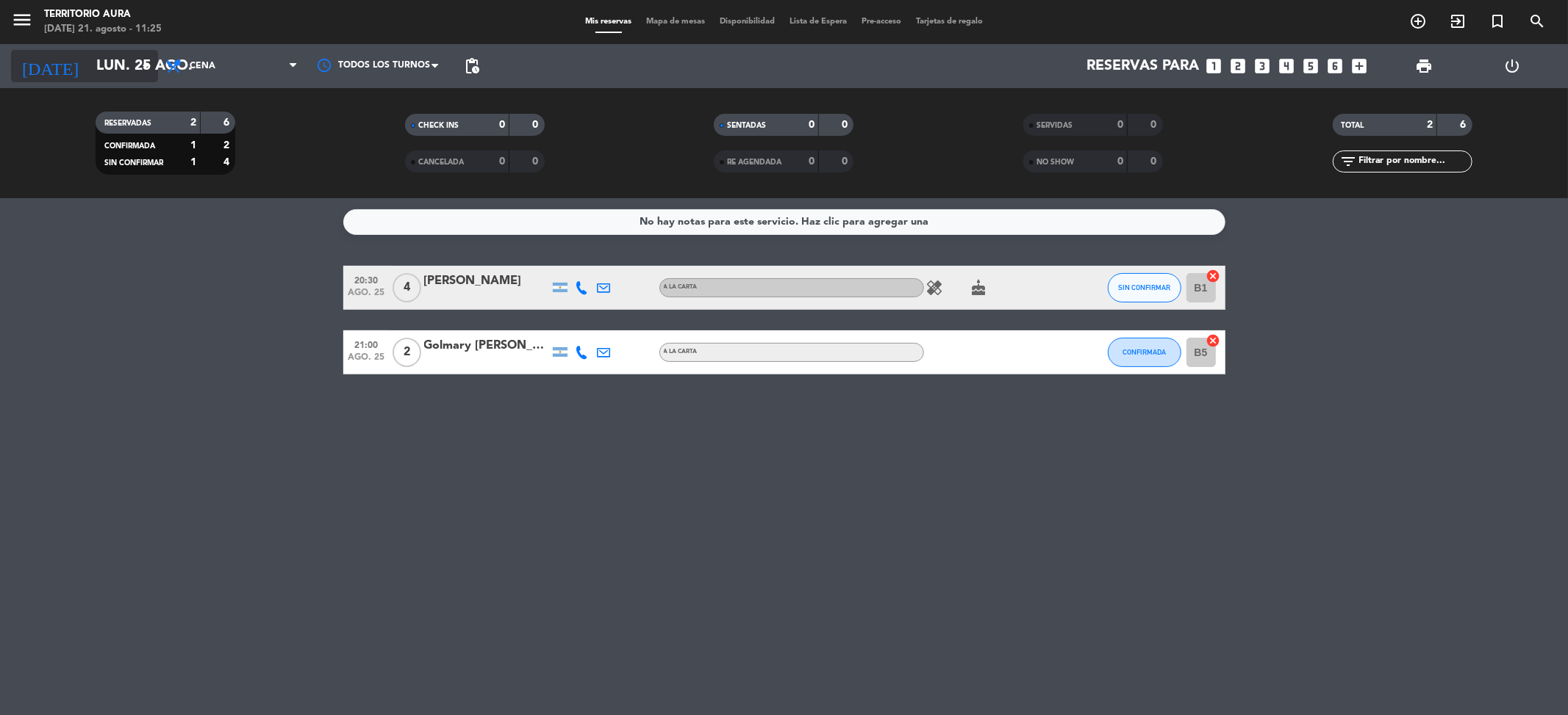
click at [109, 67] on input "lun. 25 ago." at bounding box center [182, 66] width 186 height 32
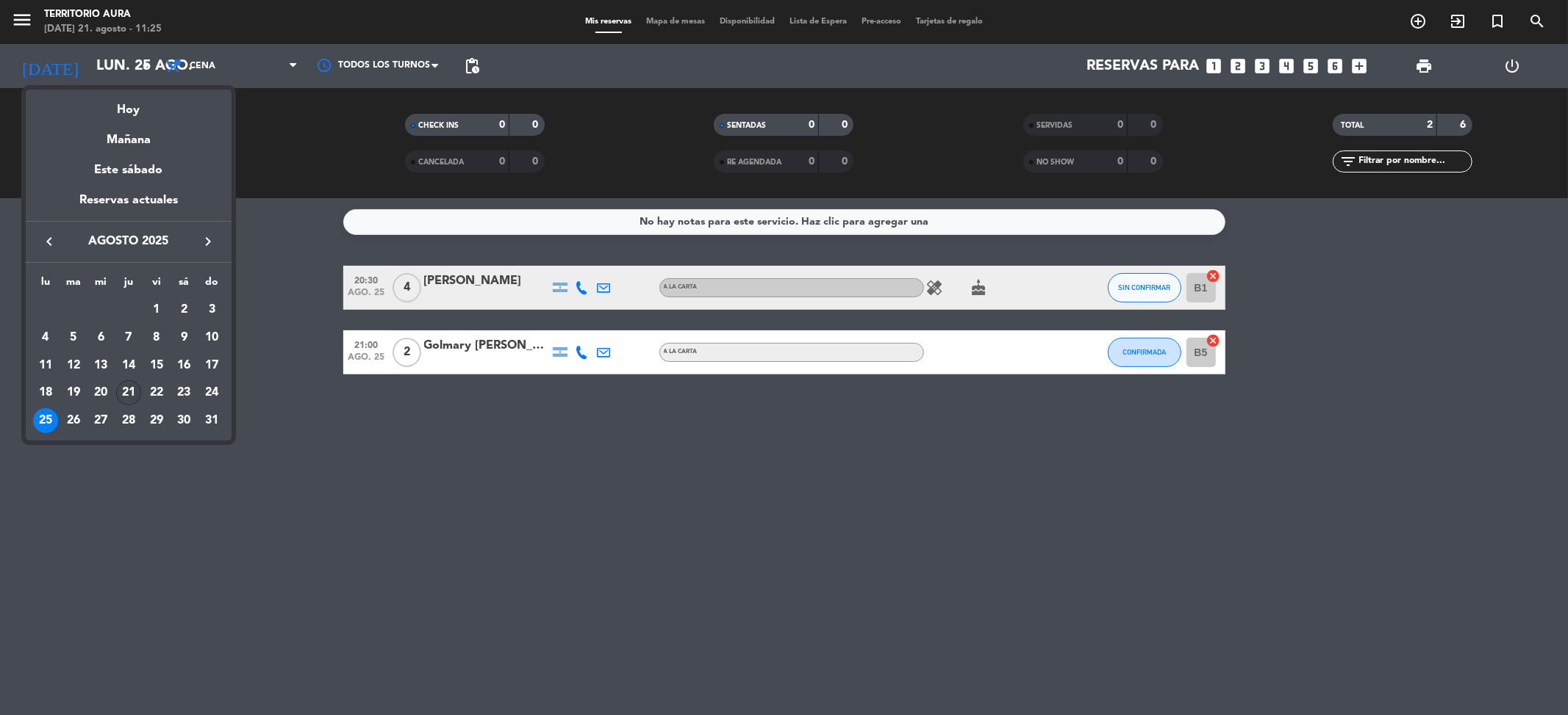
click at [125, 395] on div "21" at bounding box center [128, 393] width 25 height 25
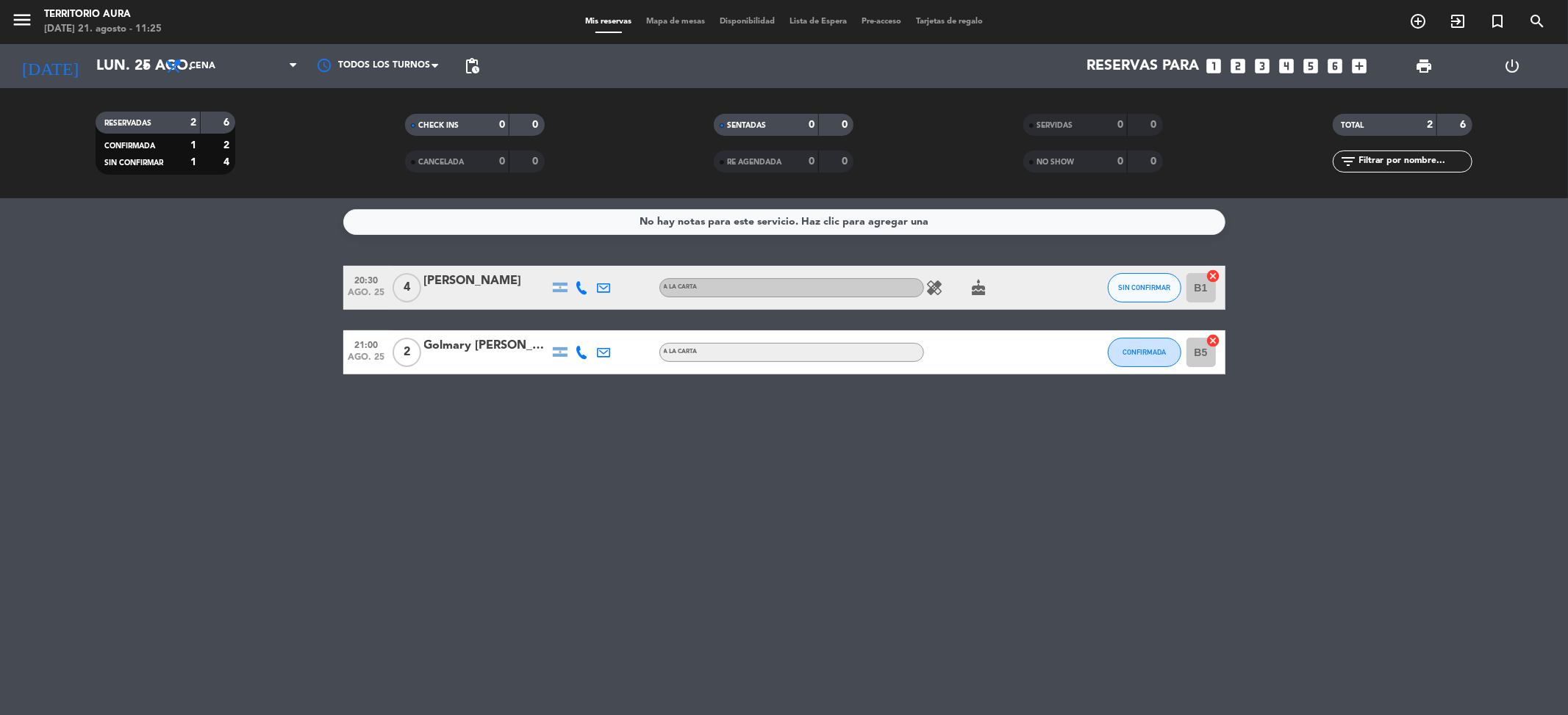
type input "jue. 21 ago."
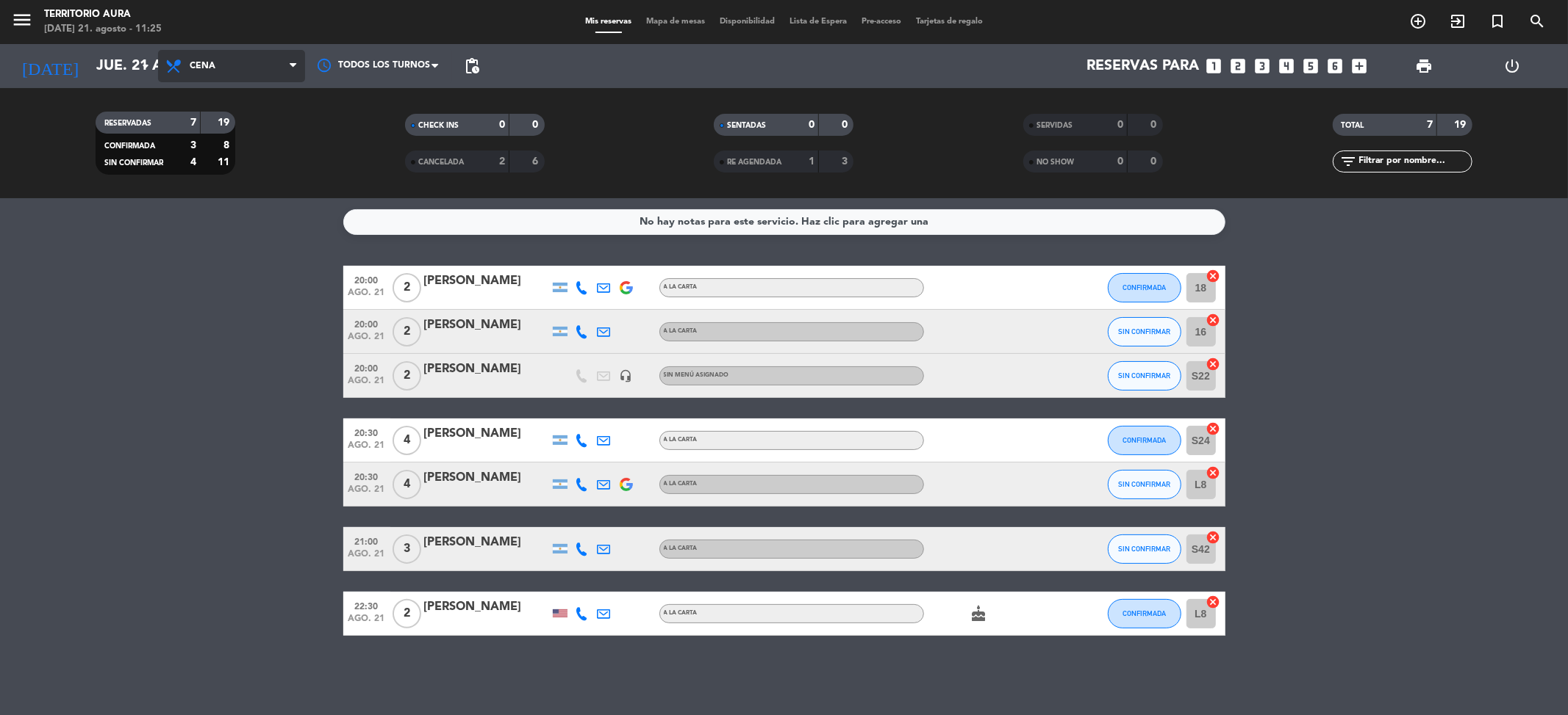
click at [253, 57] on span "Cena" at bounding box center [232, 66] width 147 height 32
drag, startPoint x: 254, startPoint y: 124, endPoint x: 244, endPoint y: 124, distance: 10.0
click at [247, 124] on div "menu TERRITORIO AURA [DATE] 21. agosto - 11:25 Mis reservas Mapa de mesas Dispo…" at bounding box center [784, 99] width 1568 height 199
